Goal: Consume media (video, audio)

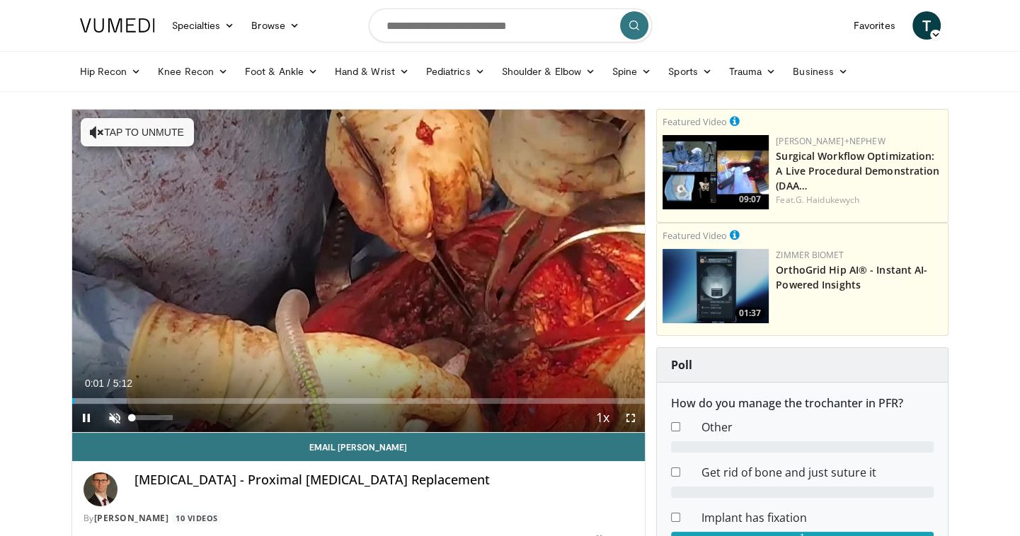
click at [109, 416] on span "Video Player" at bounding box center [114, 418] width 28 height 28
click at [81, 414] on span "Video Player" at bounding box center [86, 418] width 28 height 28
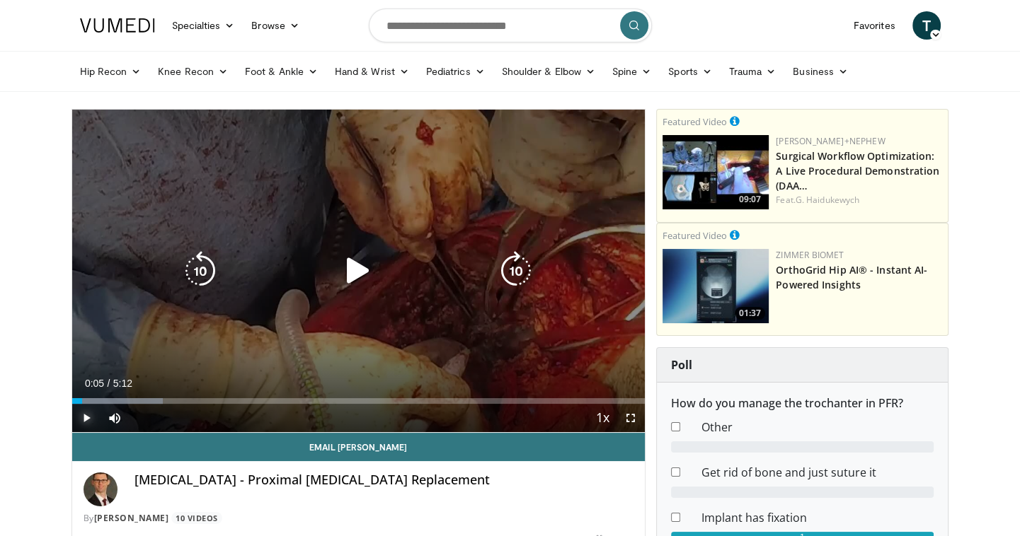
click at [84, 415] on span "Video Player" at bounding box center [86, 418] width 28 height 28
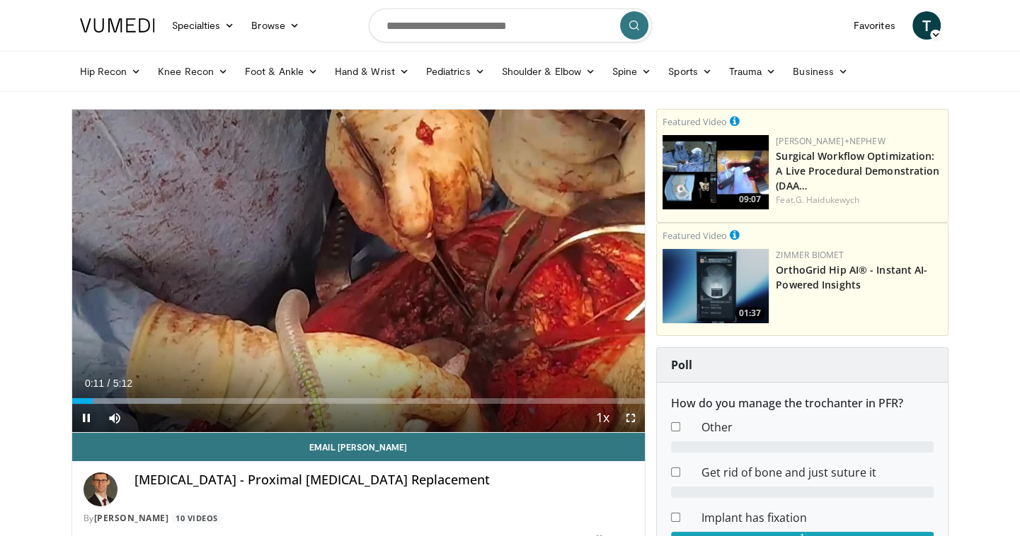
click at [629, 417] on span "Video Player" at bounding box center [630, 418] width 28 height 28
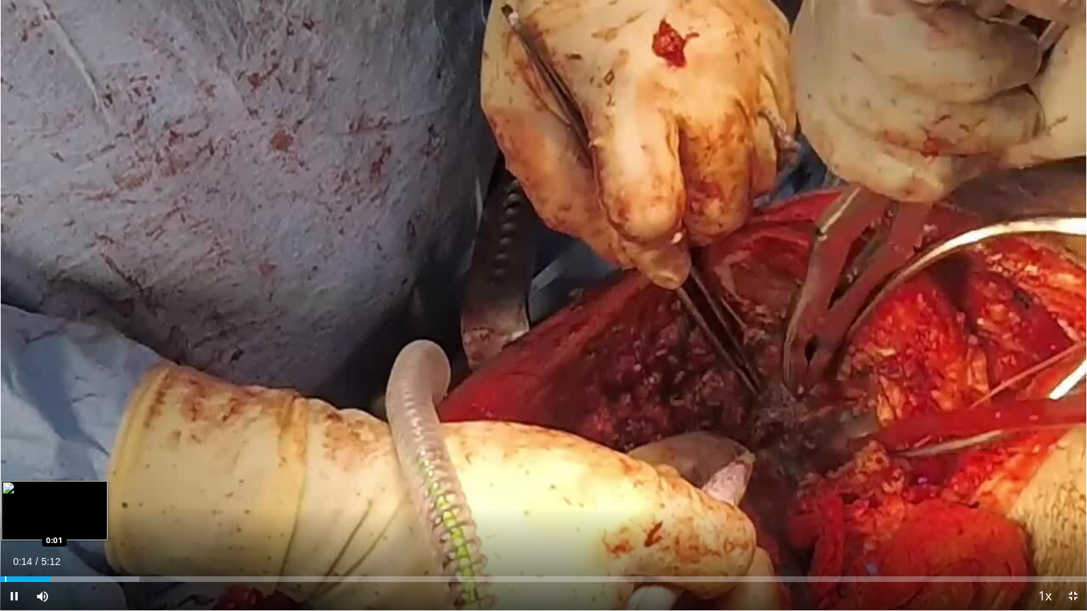
click at [5, 536] on div "Progress Bar" at bounding box center [5, 580] width 1 height 6
click at [8, 536] on div "Progress Bar" at bounding box center [8, 580] width 1 height 6
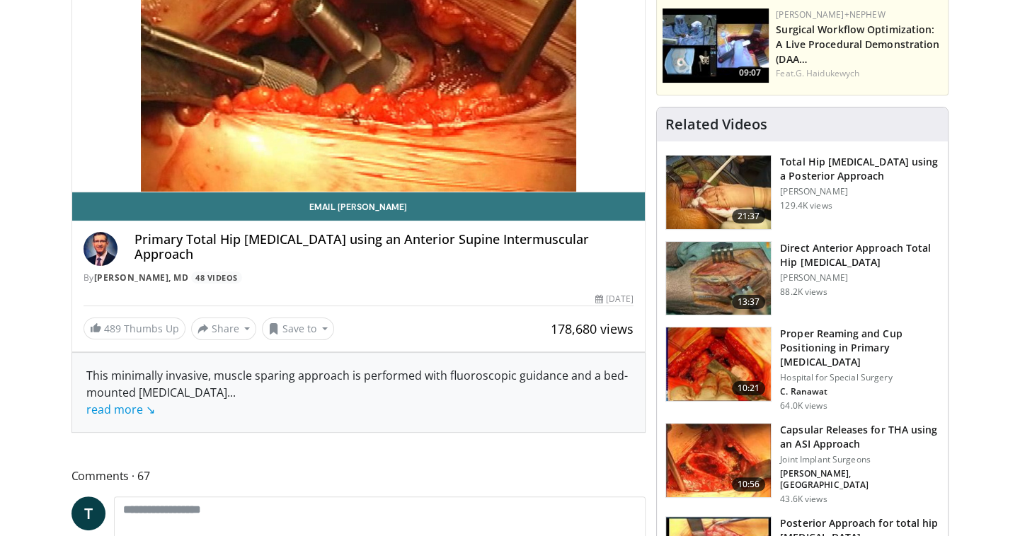
scroll to position [241, 0]
